Goal: Find specific page/section: Find specific page/section

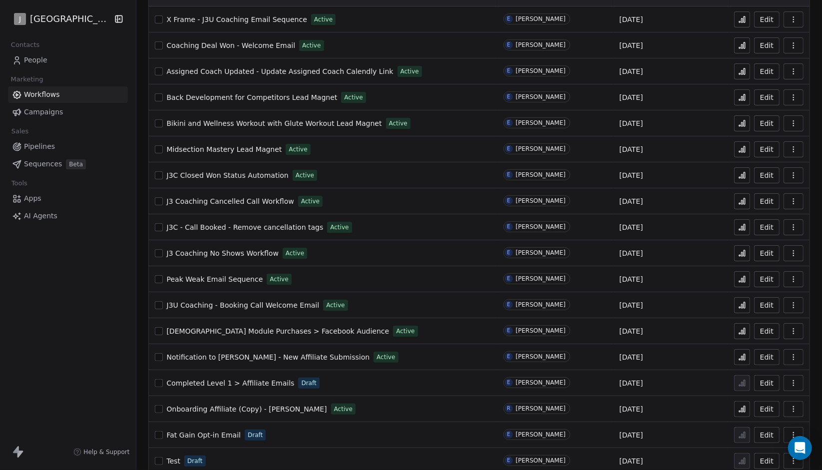
scroll to position [100, 0]
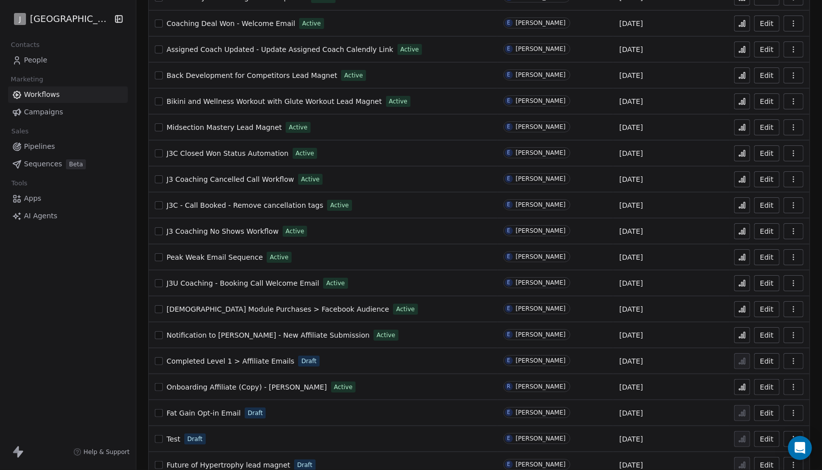
click at [240, 181] on span "J3 Coaching Cancelled Call Workflow" at bounding box center [230, 179] width 127 height 8
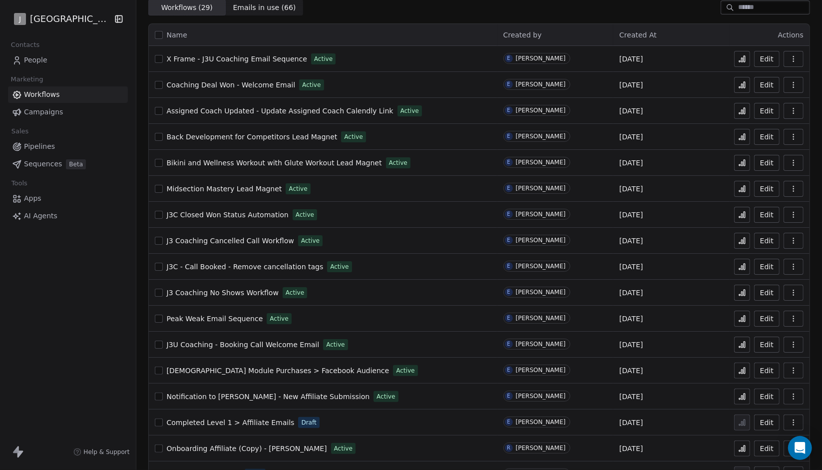
scroll to position [100, 0]
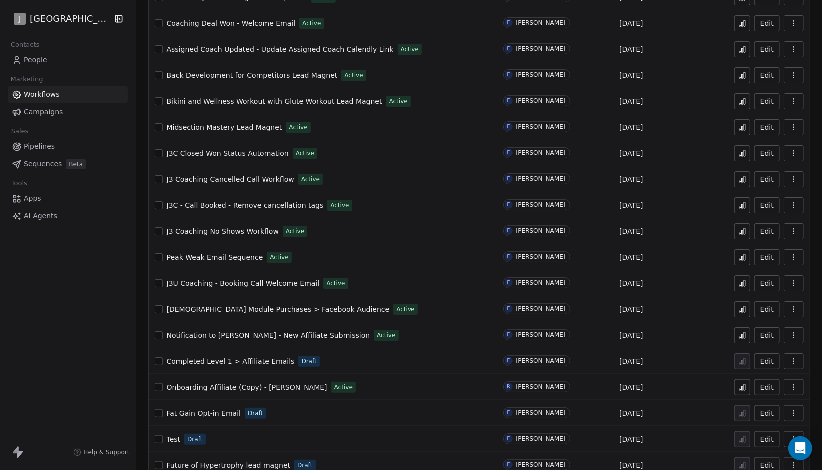
click at [253, 232] on span "J3 Coaching No Shows Workflow" at bounding box center [223, 231] width 112 height 8
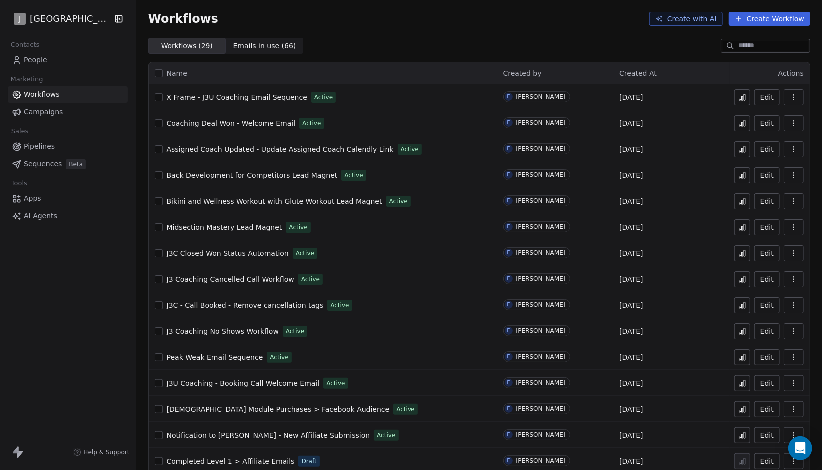
click at [251, 279] on span "J3 Coaching Cancelled Call Workflow" at bounding box center [230, 279] width 127 height 8
